Goal: Transaction & Acquisition: Purchase product/service

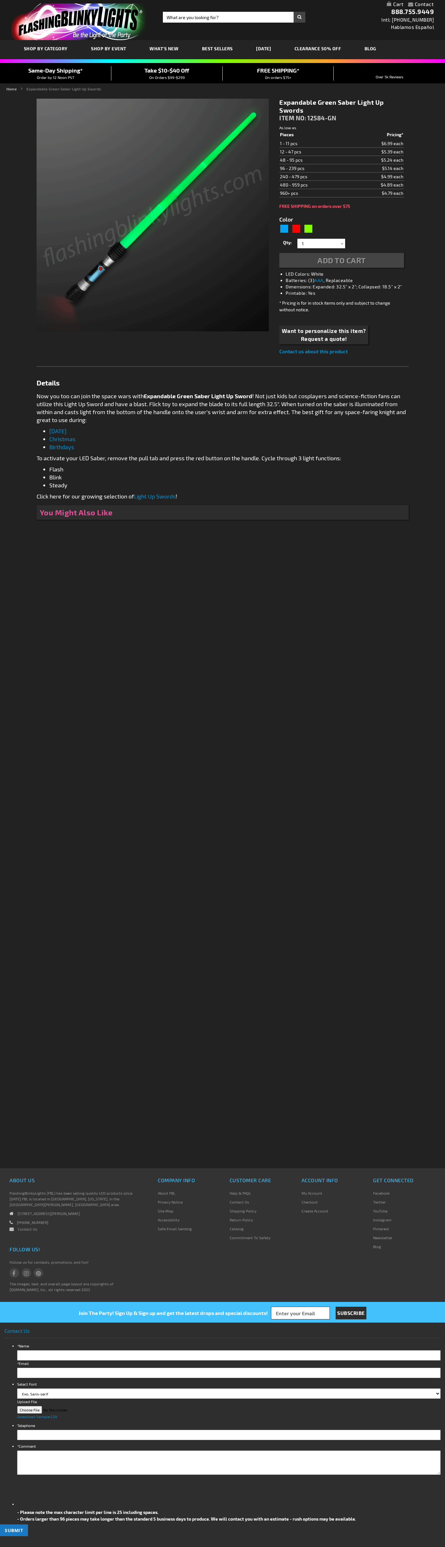
type input "5648"
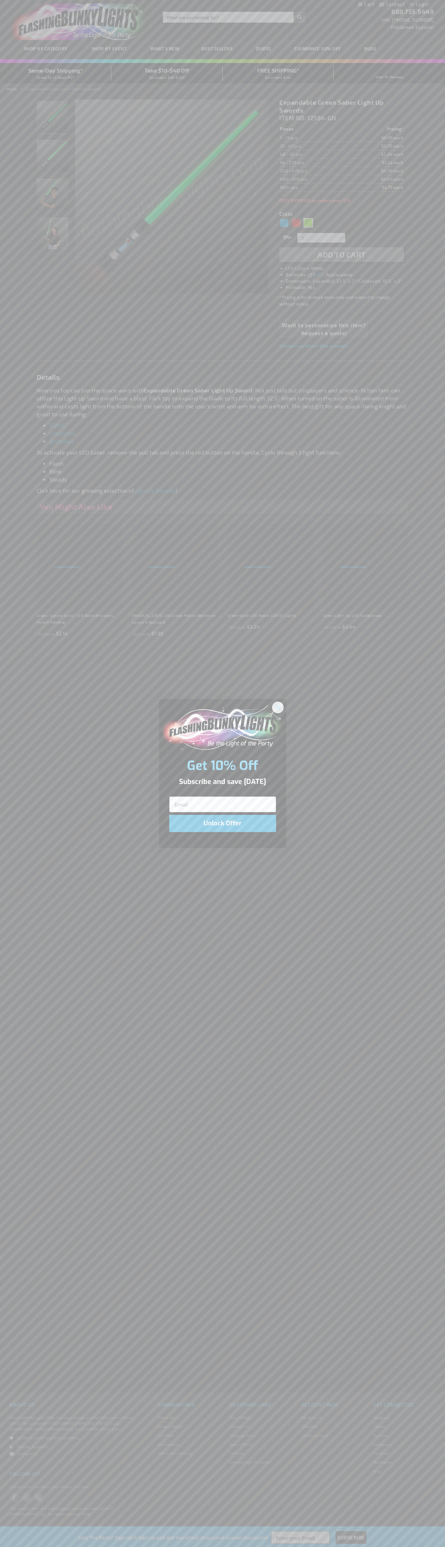
click at [278, 707] on icon "Close dialog" at bounding box center [278, 707] width 4 height 4
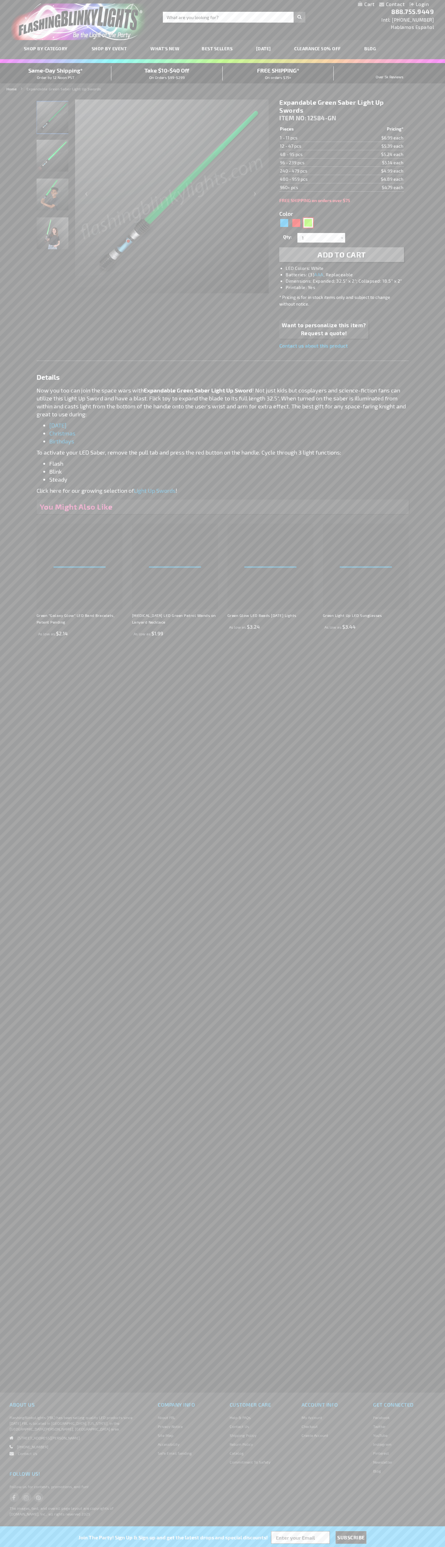
click at [308, 223] on div "Green" at bounding box center [309, 223] width 10 height 10
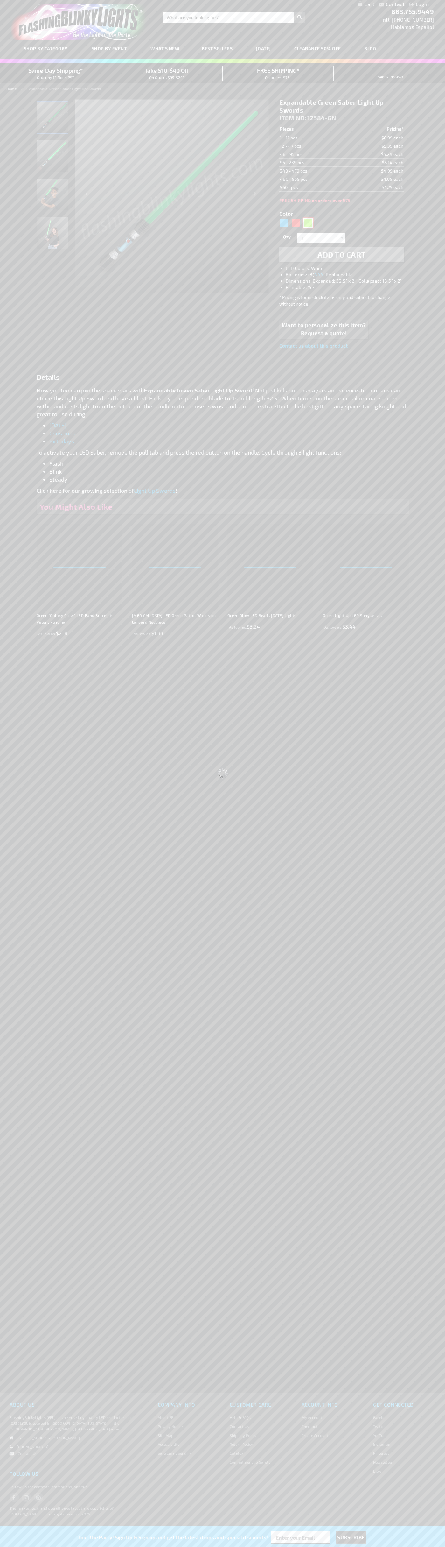
select select
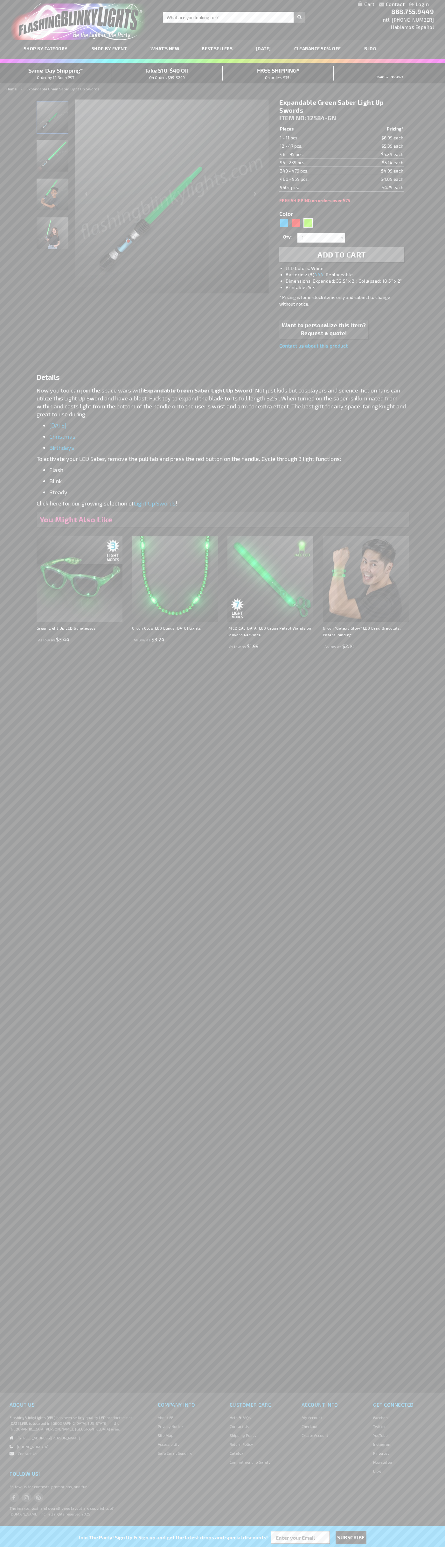
click at [342, 255] on span "Add to Cart" at bounding box center [342, 254] width 48 height 9
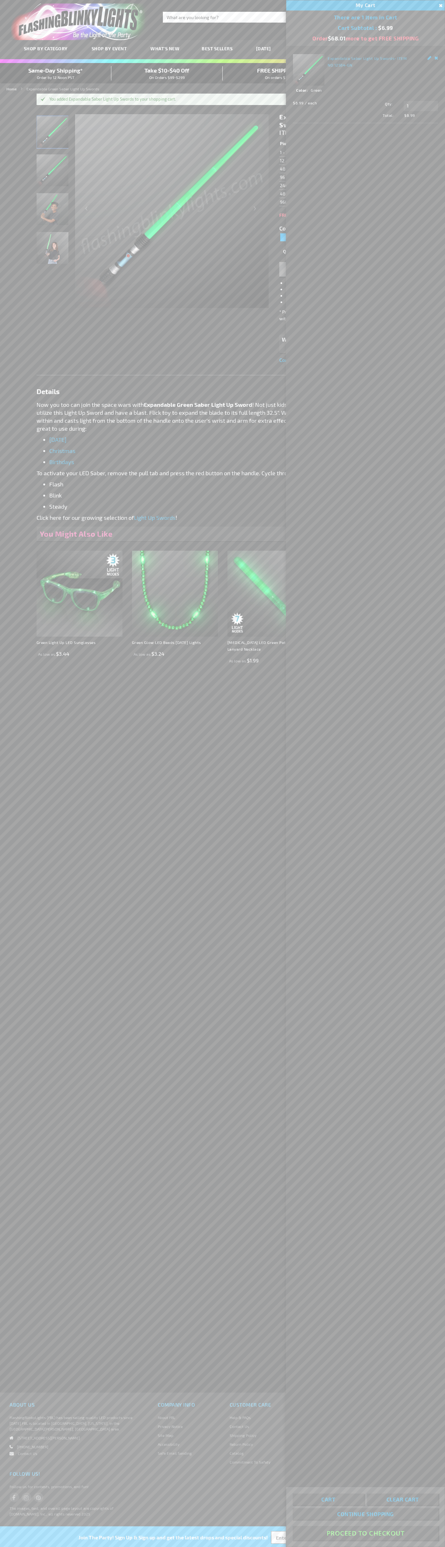
click at [366, 1533] on button "Proceed To Checkout" at bounding box center [366, 1533] width 146 height 14
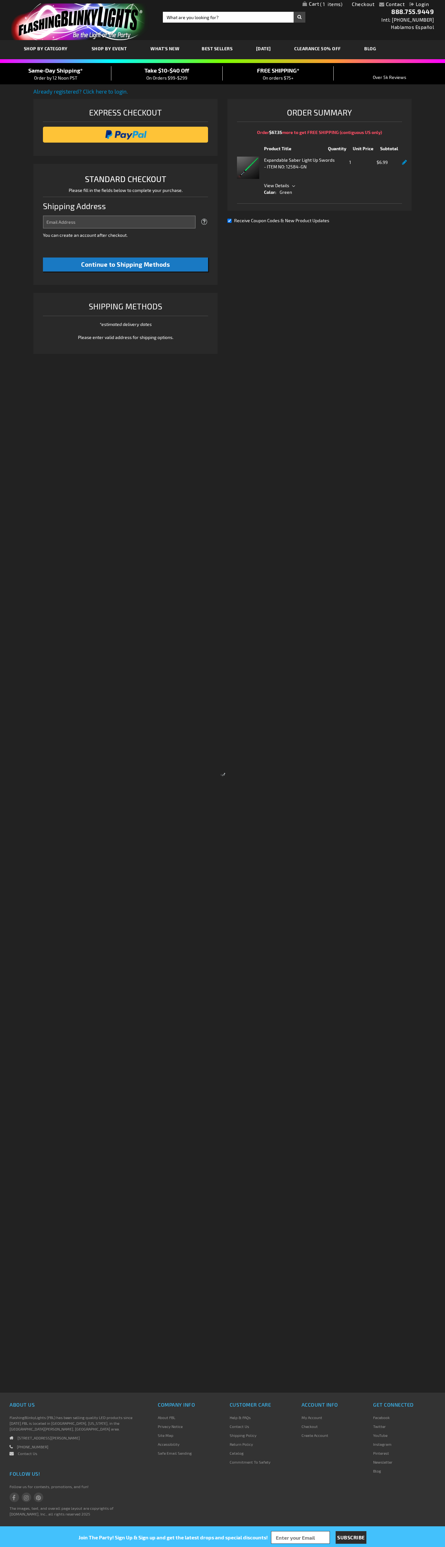
select select "US"
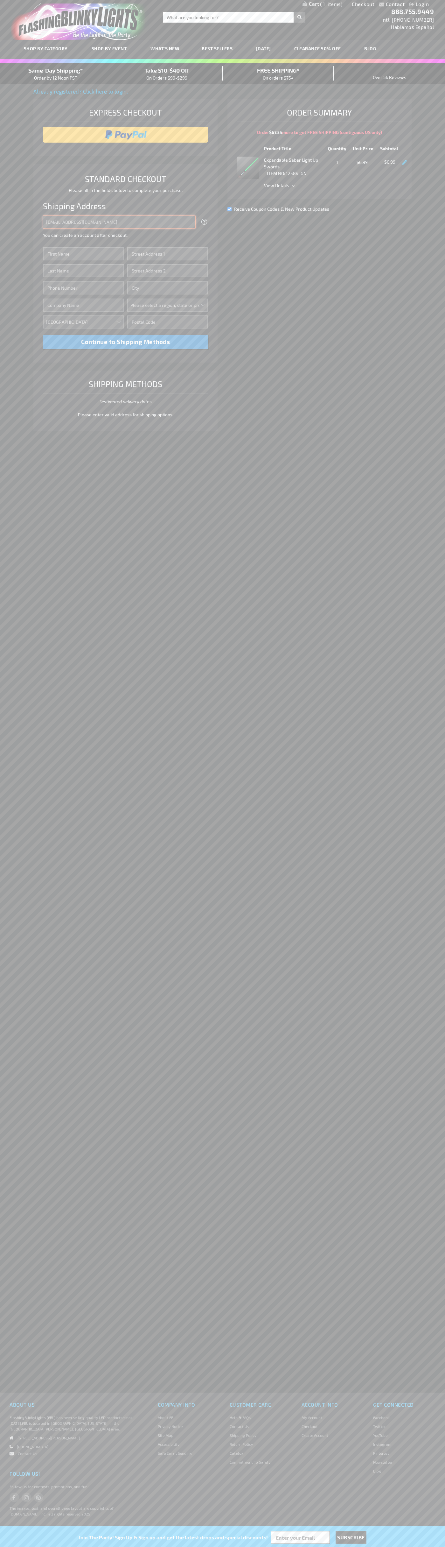
type input "johnsmith005@storebotmail.joonix.net"
type input "John"
type input "4581 Webb Street"
type input "First floor"
type input "pryor"
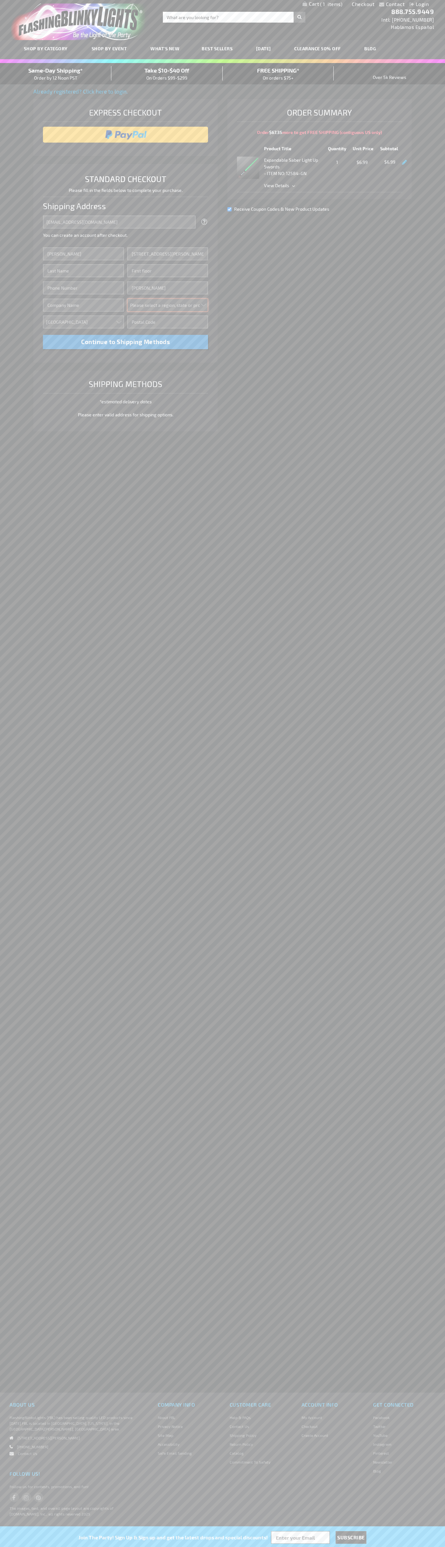
select select "48"
type input "74361"
type input "Smith"
type input "6502530000"
type input "John Smith"
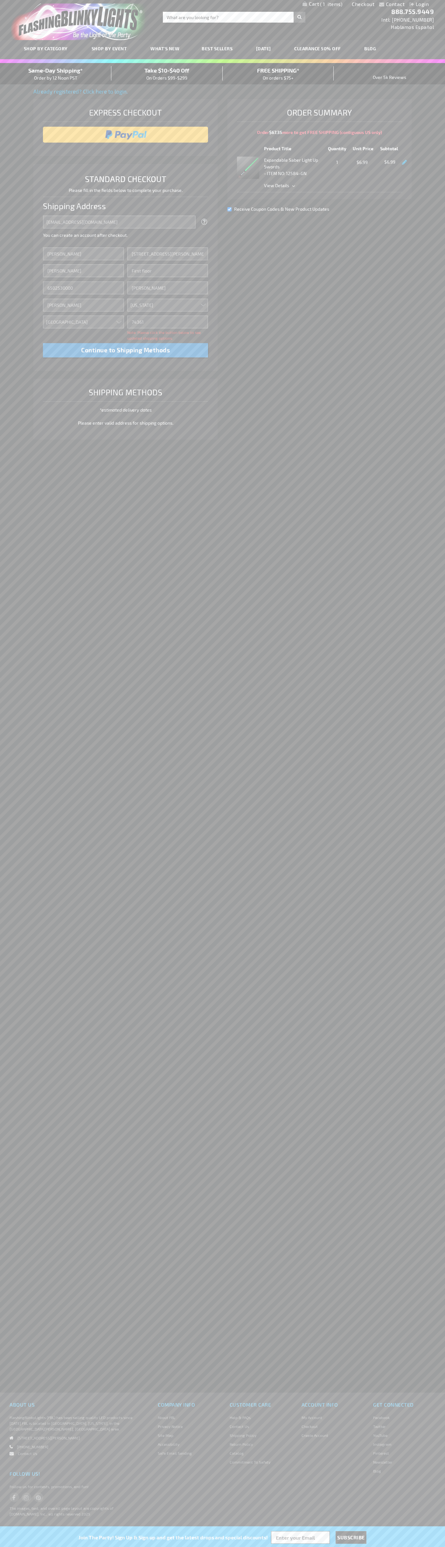
click at [56, 74] on div "Same-Day Shipping* Order by 12 Noon PST" at bounding box center [55, 73] width 111 height 15
click at [126, 135] on input "image" at bounding box center [125, 134] width 159 height 13
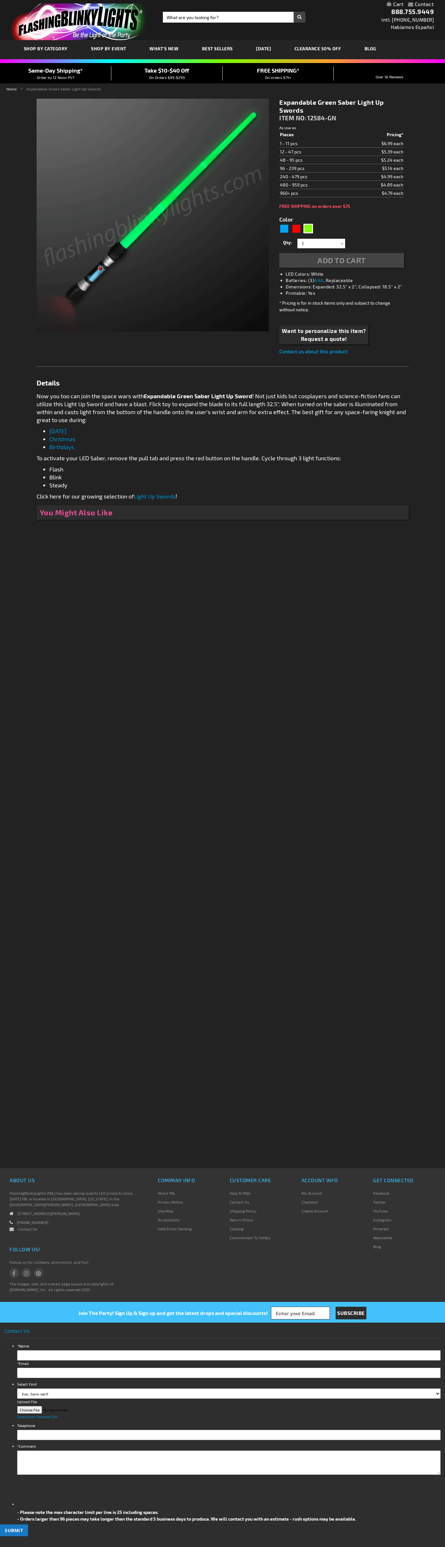
type input "5648"
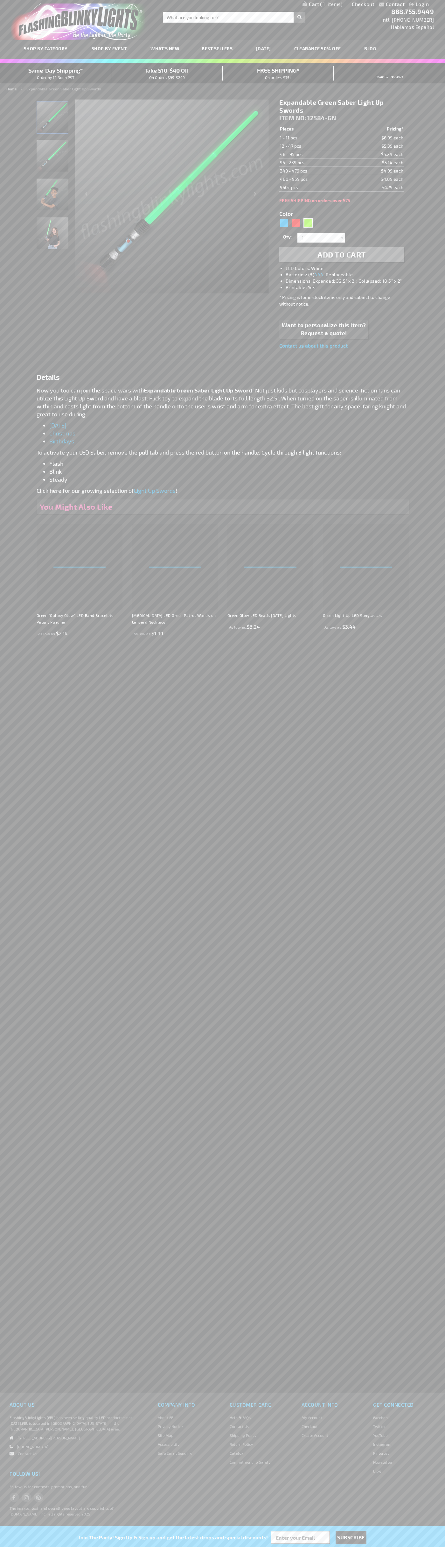
click at [323, 4] on span "1" at bounding box center [331, 4] width 22 height 6
